Goal: Task Accomplishment & Management: Manage account settings

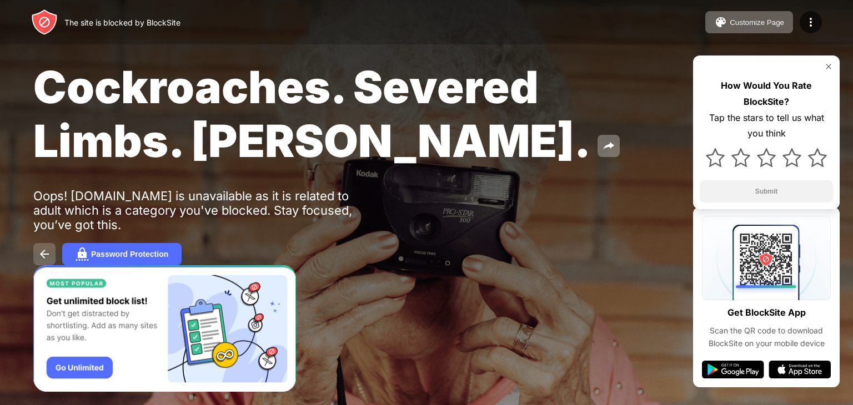
click at [44, 259] on img at bounding box center [44, 254] width 13 height 13
click at [827, 63] on img at bounding box center [828, 66] width 9 height 9
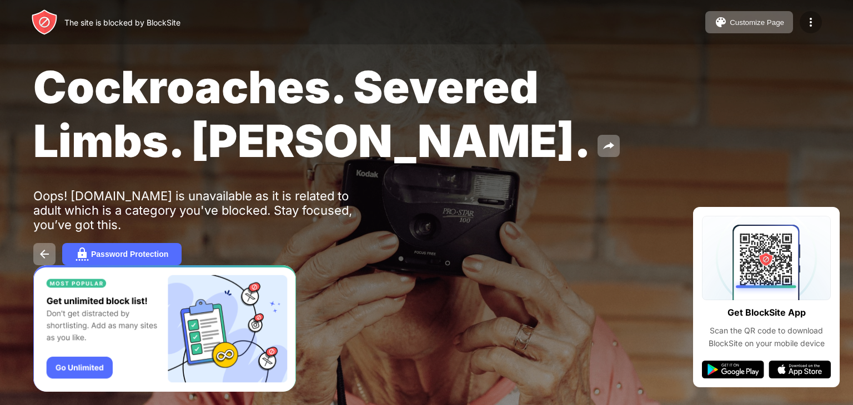
click at [810, 25] on img at bounding box center [810, 22] width 13 height 13
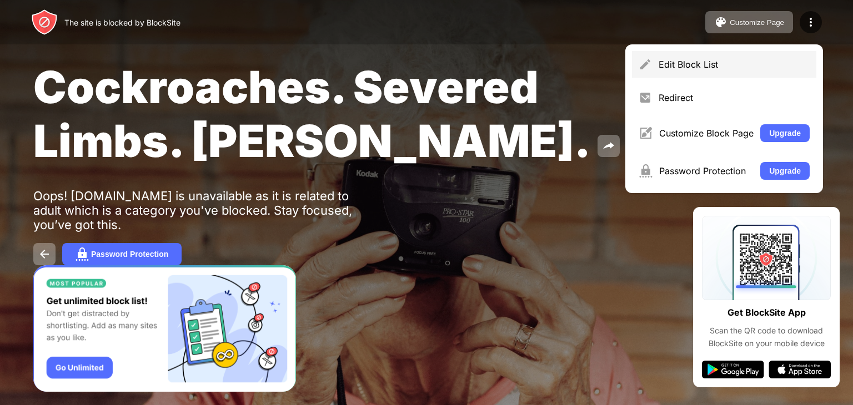
click at [719, 72] on div "Edit Block List" at bounding box center [724, 64] width 184 height 27
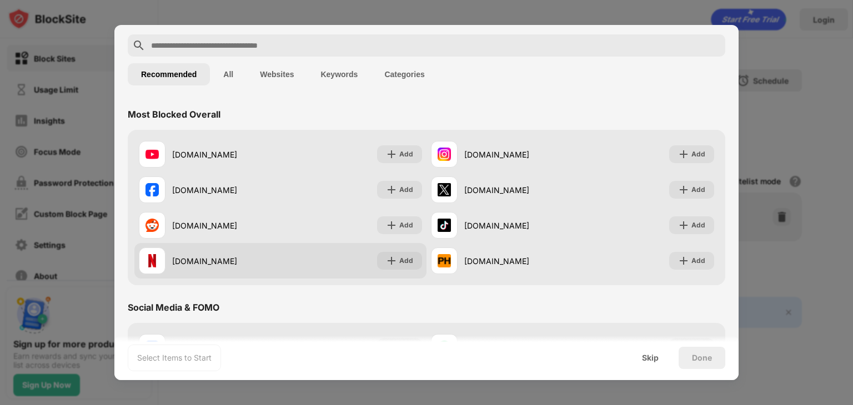
scroll to position [35, 0]
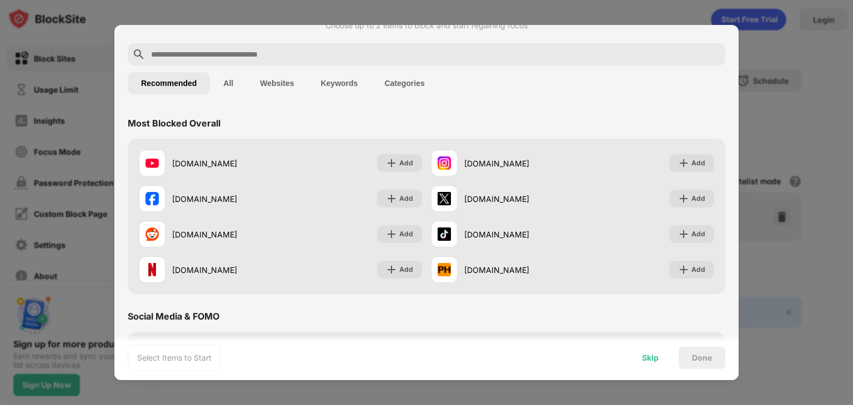
click at [655, 358] on div "Skip" at bounding box center [650, 358] width 17 height 9
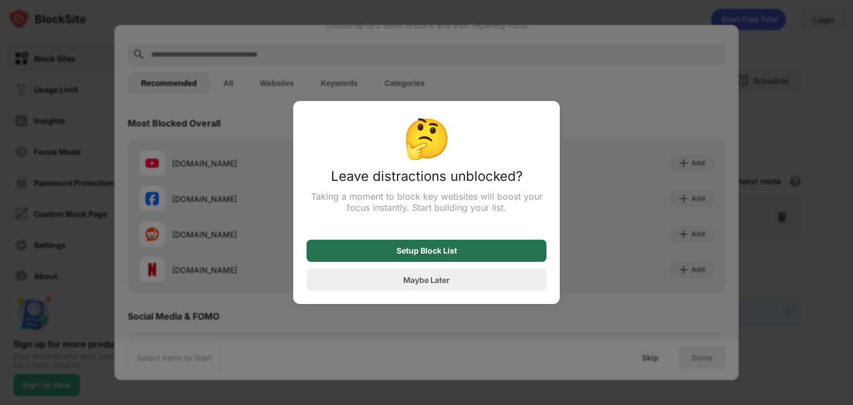
click at [478, 255] on div "Setup Block List" at bounding box center [426, 251] width 240 height 22
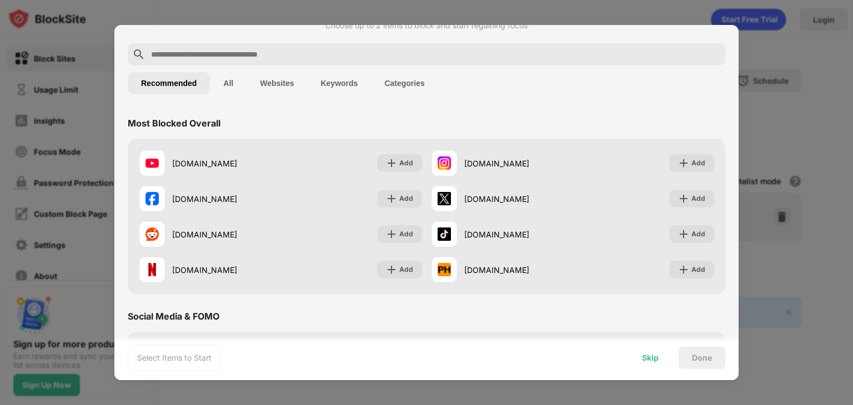
click at [648, 357] on div "Skip" at bounding box center [650, 358] width 17 height 9
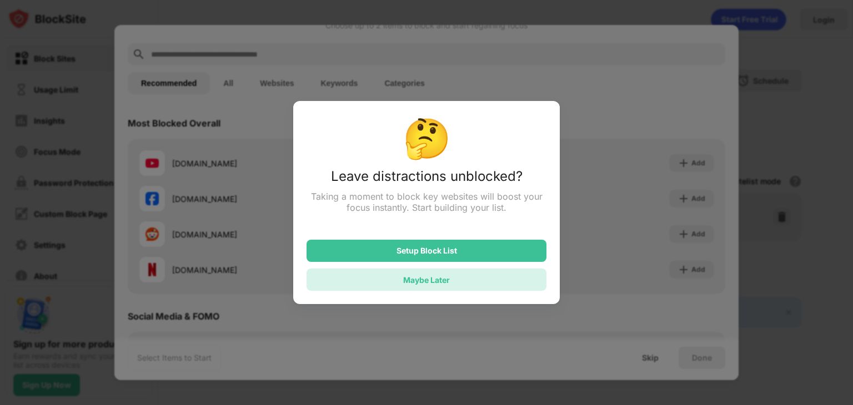
click at [428, 284] on div "Maybe Later" at bounding box center [426, 279] width 47 height 9
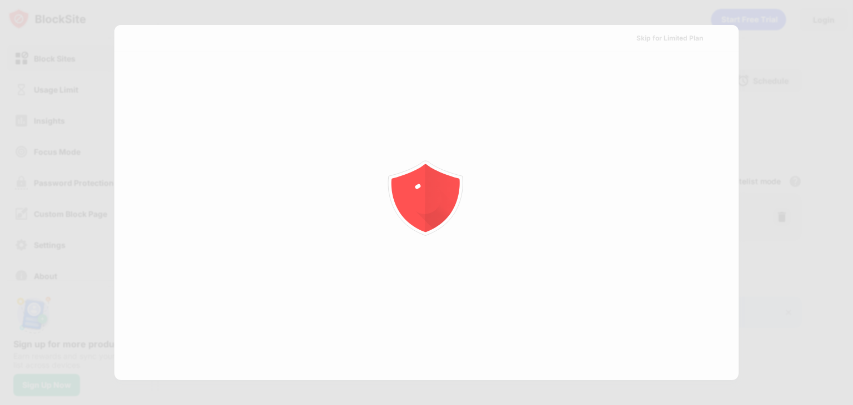
scroll to position [0, 0]
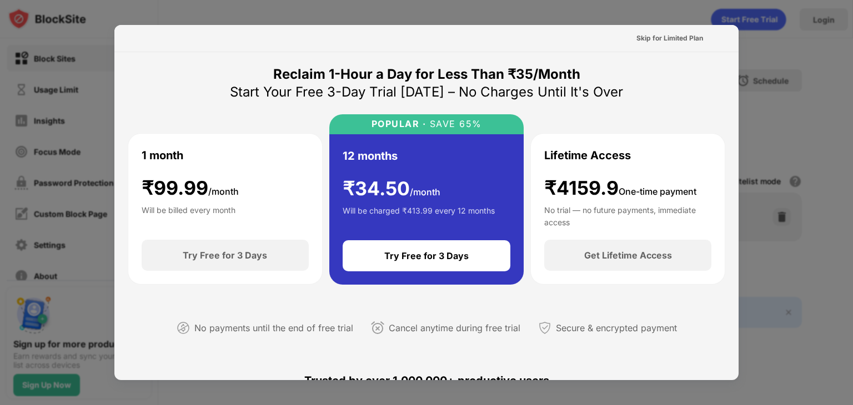
click at [765, 30] on div at bounding box center [426, 202] width 853 height 405
click at [673, 38] on div "Skip for Limited Plan" at bounding box center [669, 38] width 67 height 11
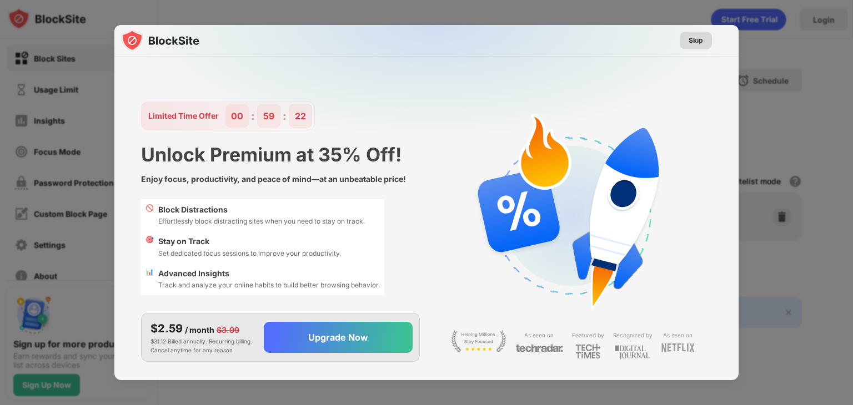
click at [688, 37] on div "Skip" at bounding box center [695, 40] width 14 height 11
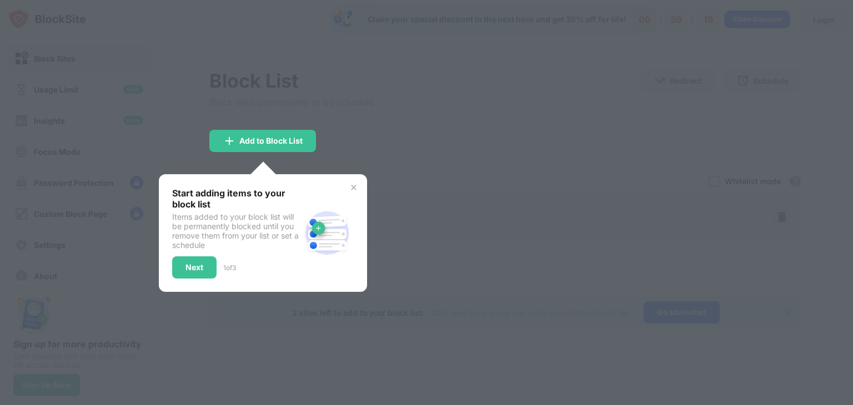
click at [349, 187] on img at bounding box center [353, 187] width 9 height 9
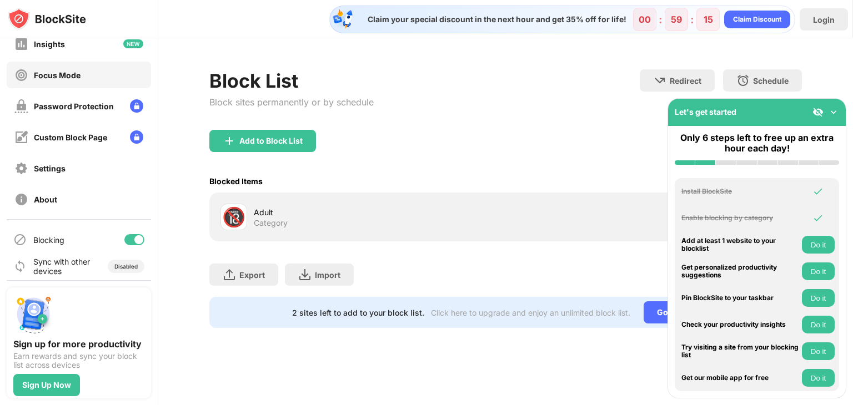
scroll to position [82, 0]
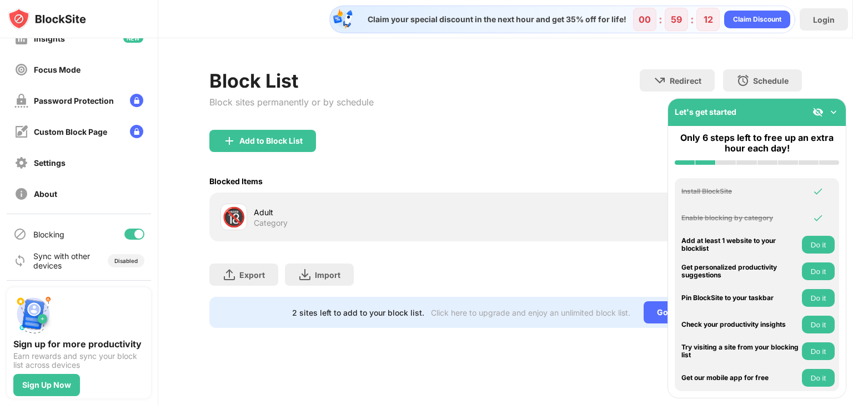
click at [134, 230] on div at bounding box center [138, 234] width 9 height 9
